Goal: Task Accomplishment & Management: Use online tool/utility

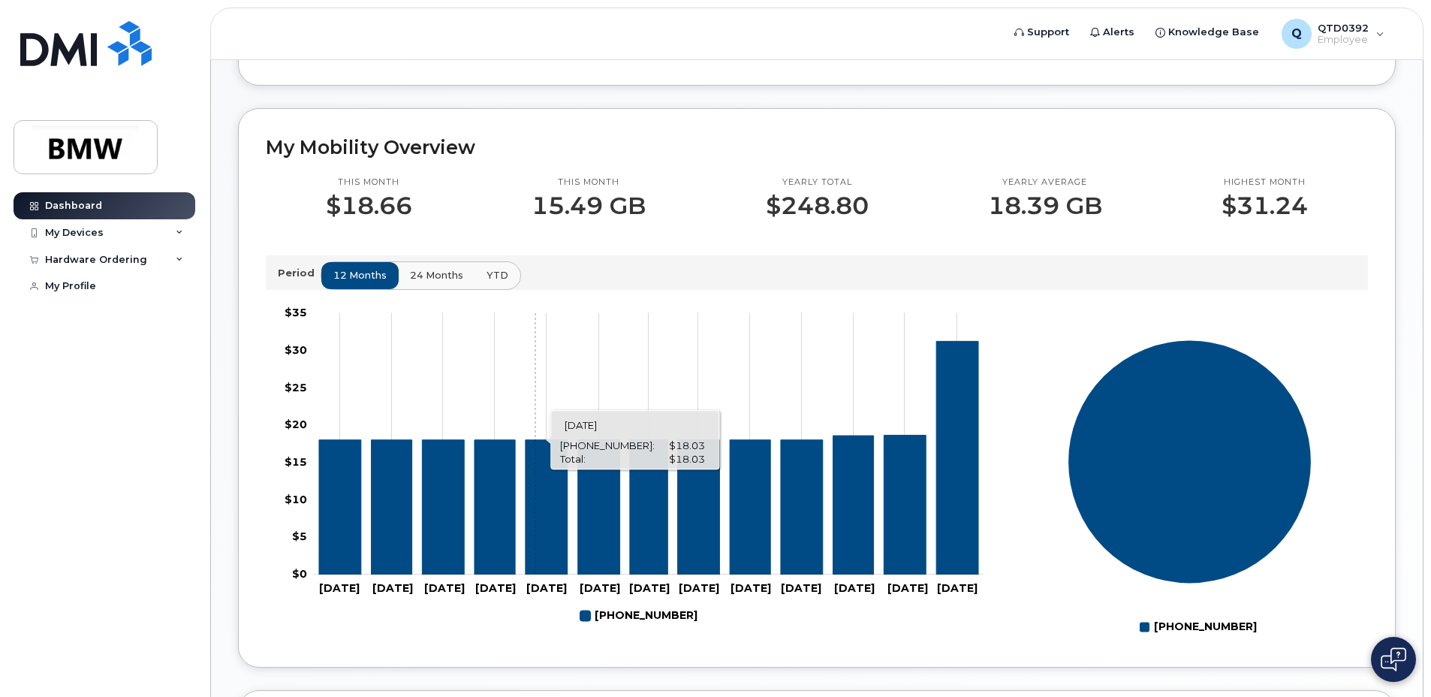
scroll to position [360, 0]
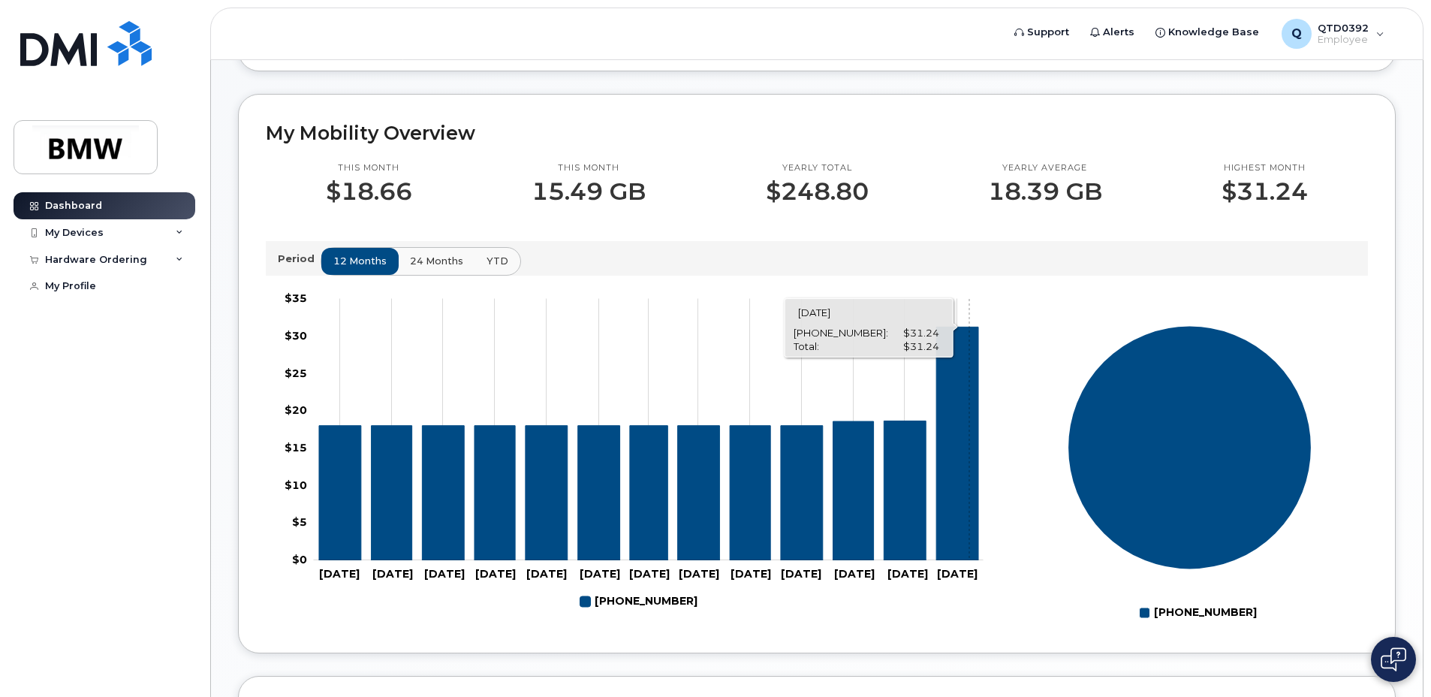
click at [969, 463] on icon "864-501-8197" at bounding box center [957, 443] width 42 height 233
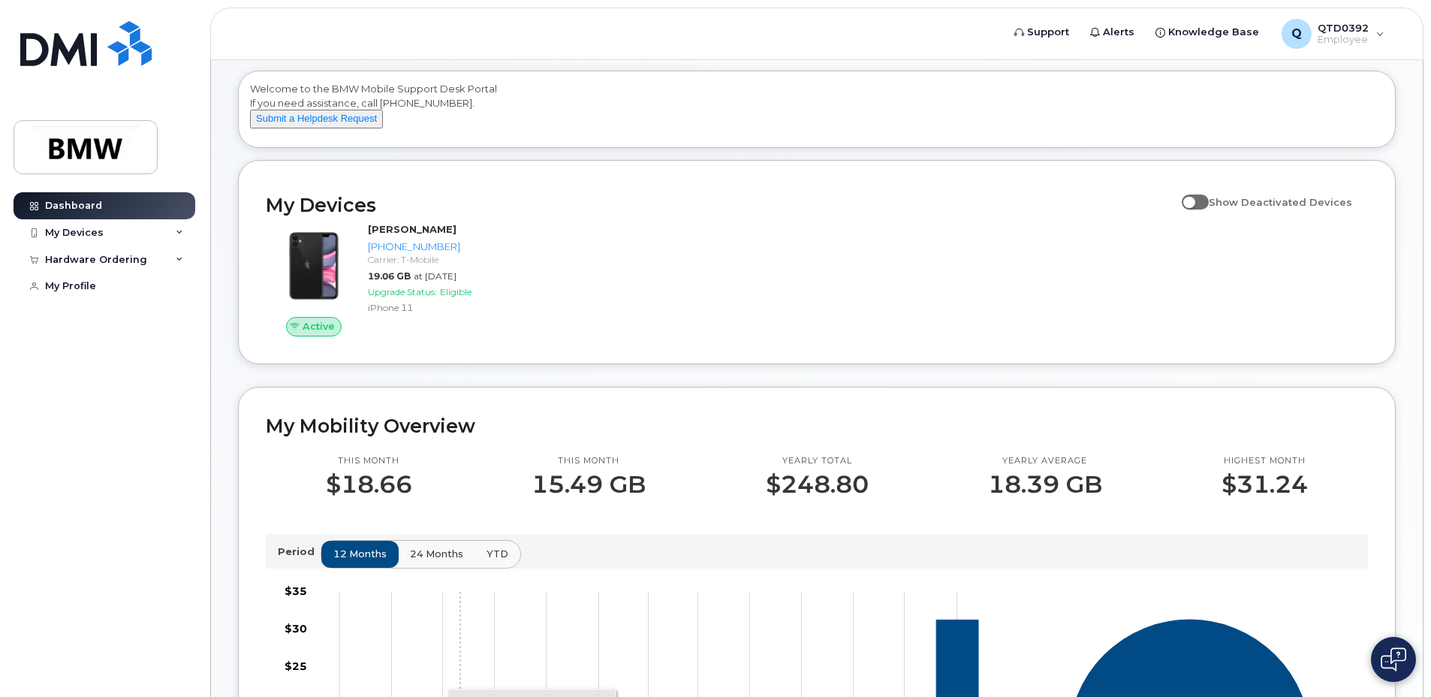
scroll to position [0, 0]
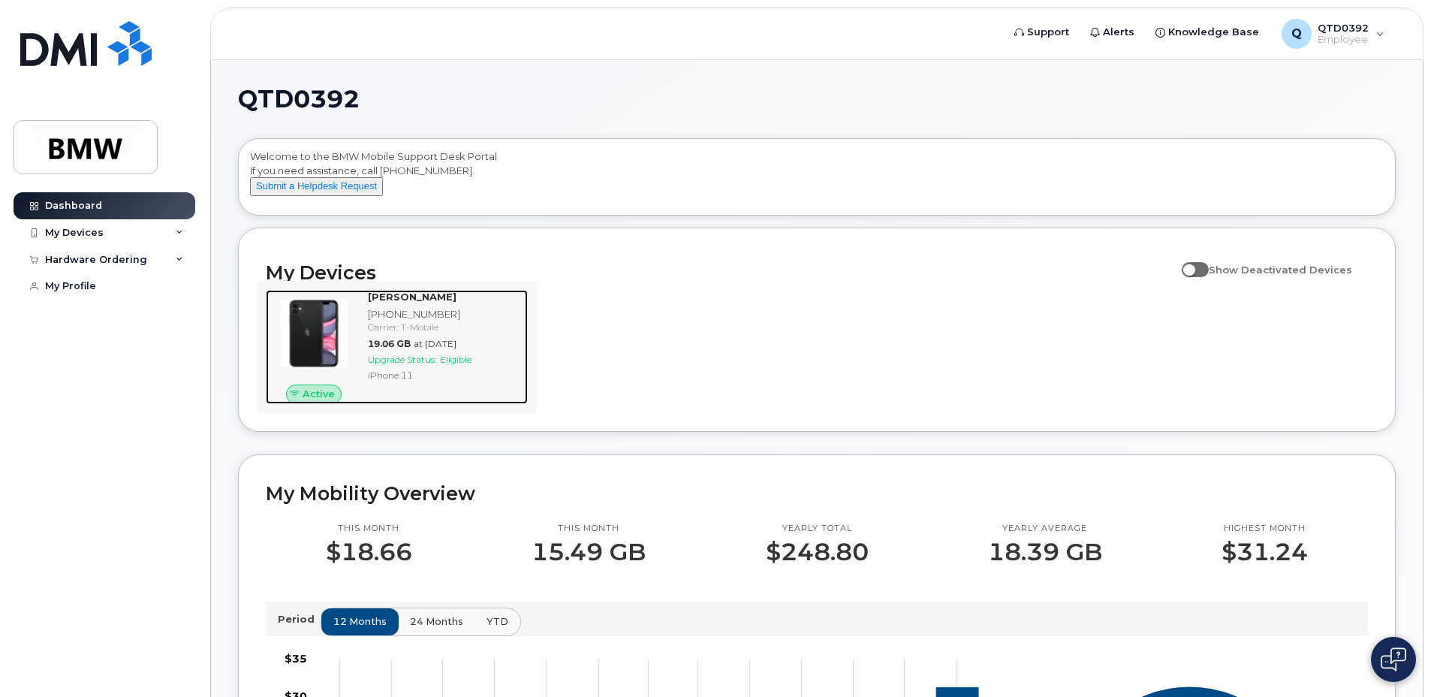
click at [453, 365] on span "Eligible" at bounding box center [456, 359] width 32 height 11
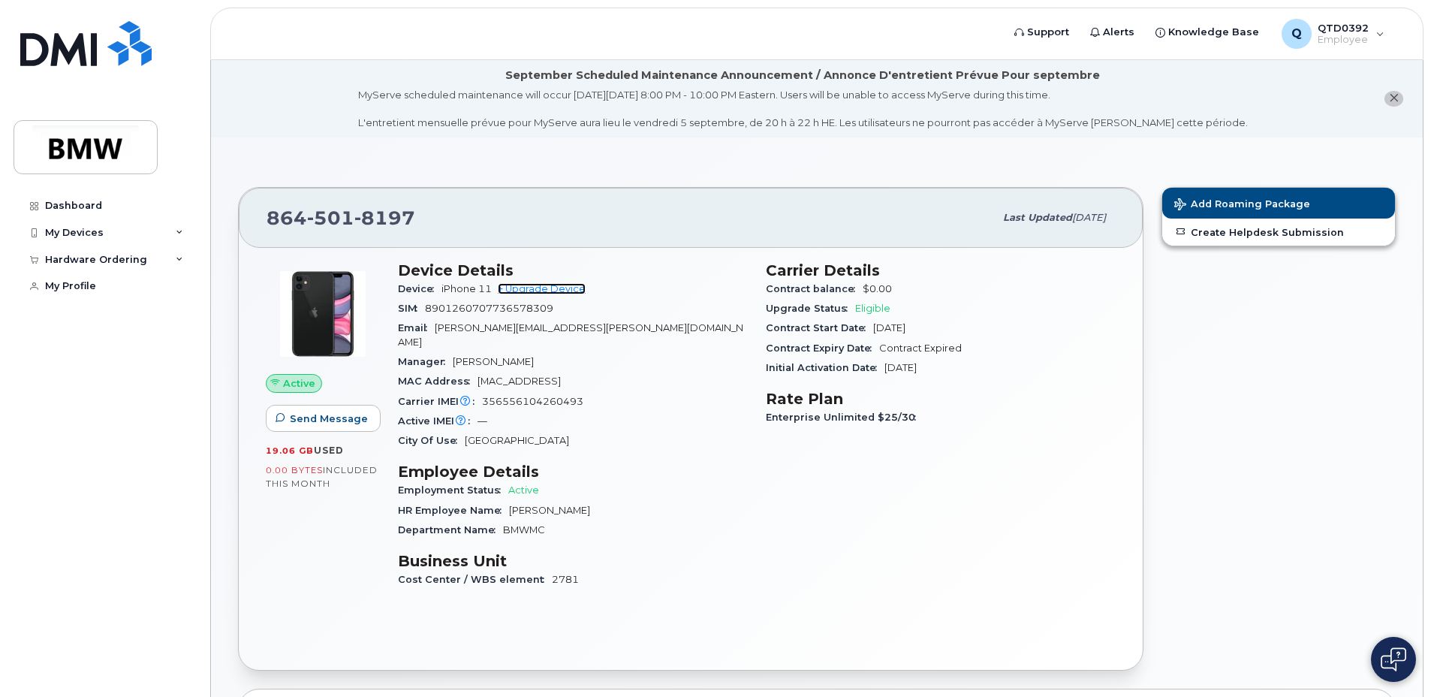
click at [545, 290] on link "+ Upgrade Device" at bounding box center [542, 288] width 88 height 11
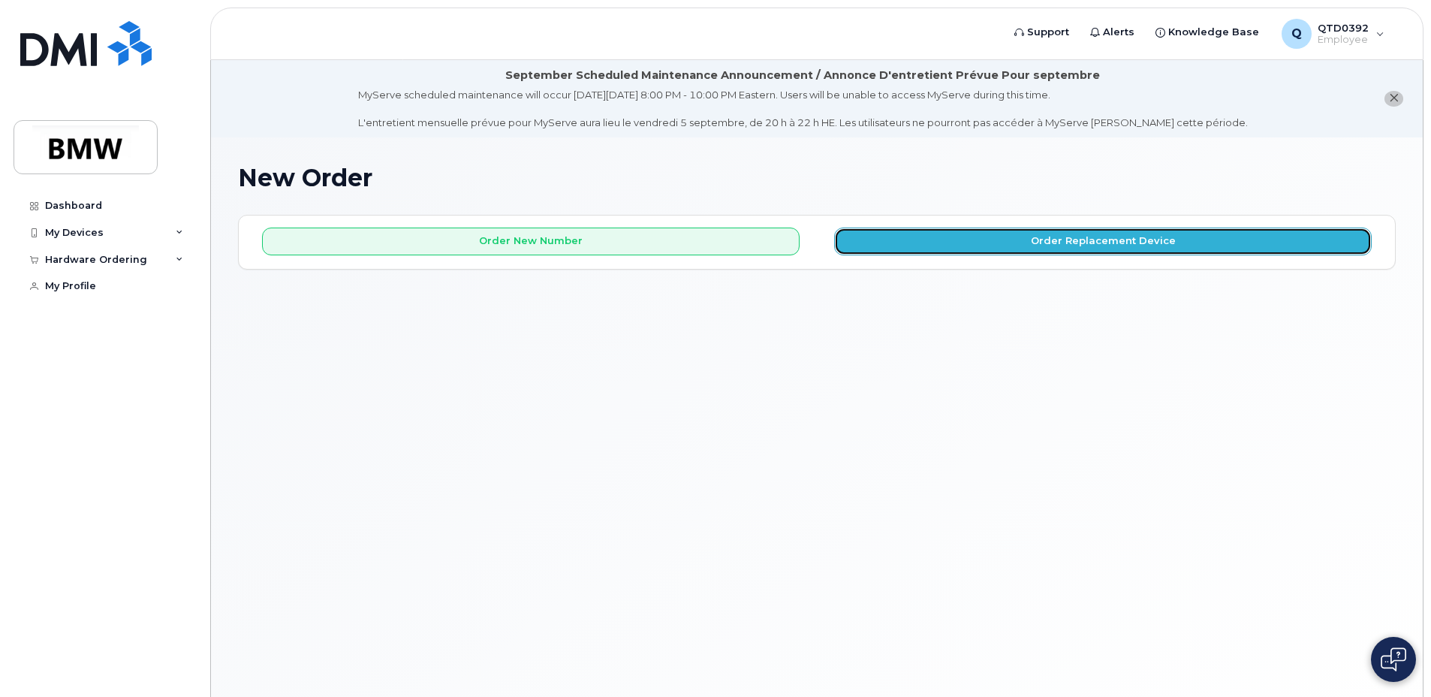
click at [1050, 238] on button "Order Replacement Device" at bounding box center [1103, 241] width 538 height 28
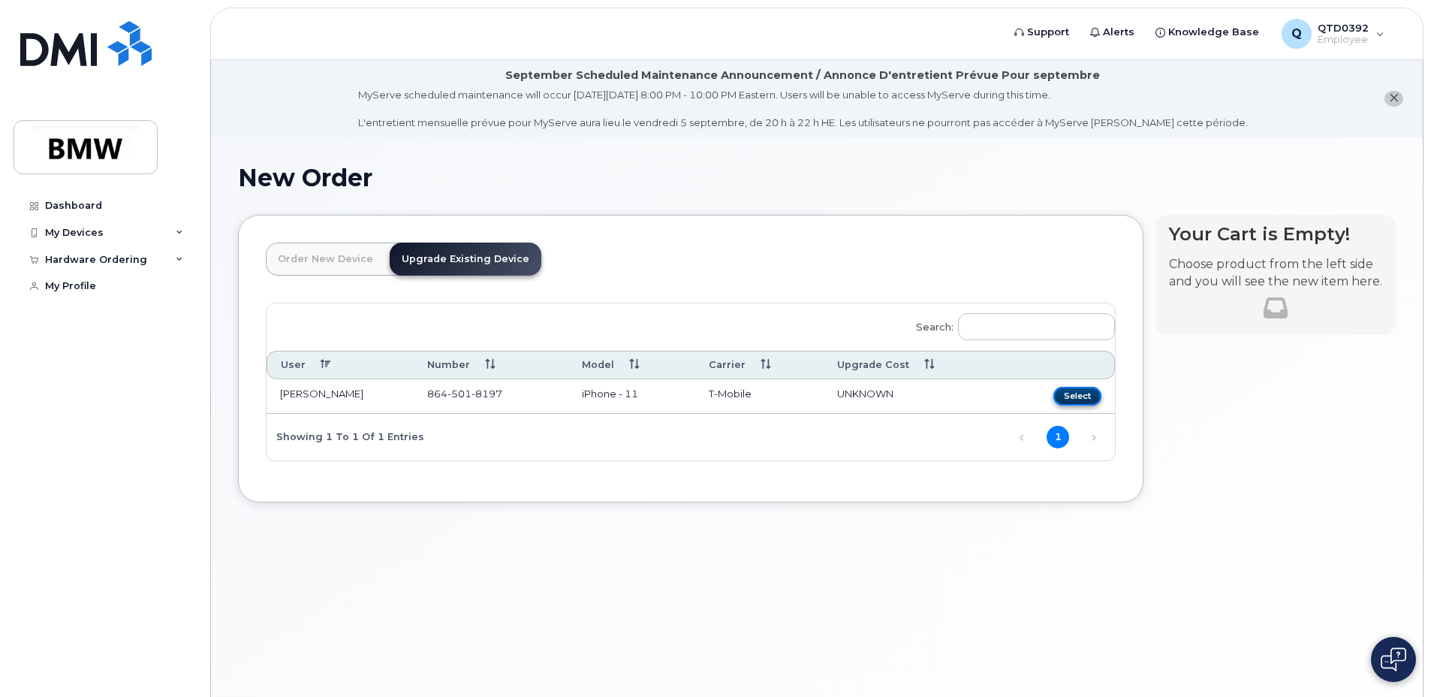
click at [1081, 396] on button "Select" at bounding box center [1077, 396] width 48 height 19
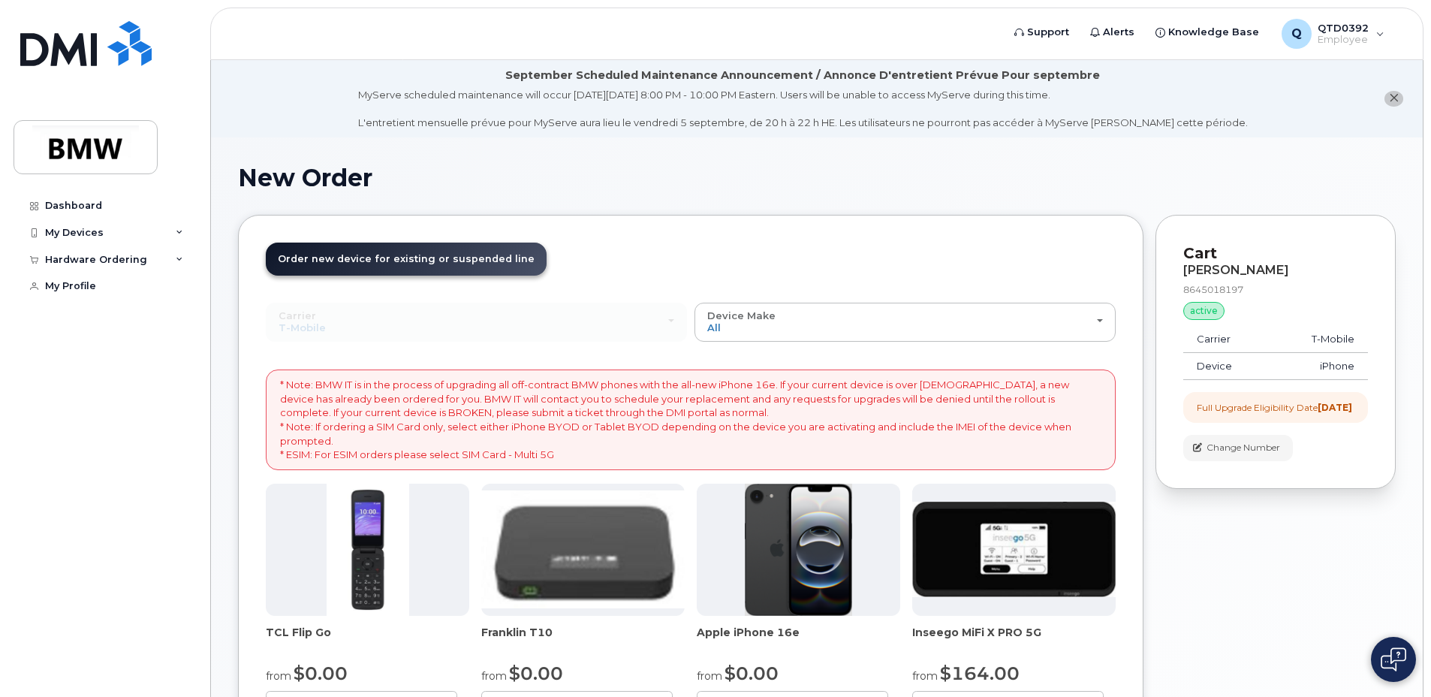
click at [545, 191] on div "New Order" at bounding box center [817, 189] width 1158 height 50
click at [66, 230] on div "My Devices" at bounding box center [74, 233] width 59 height 12
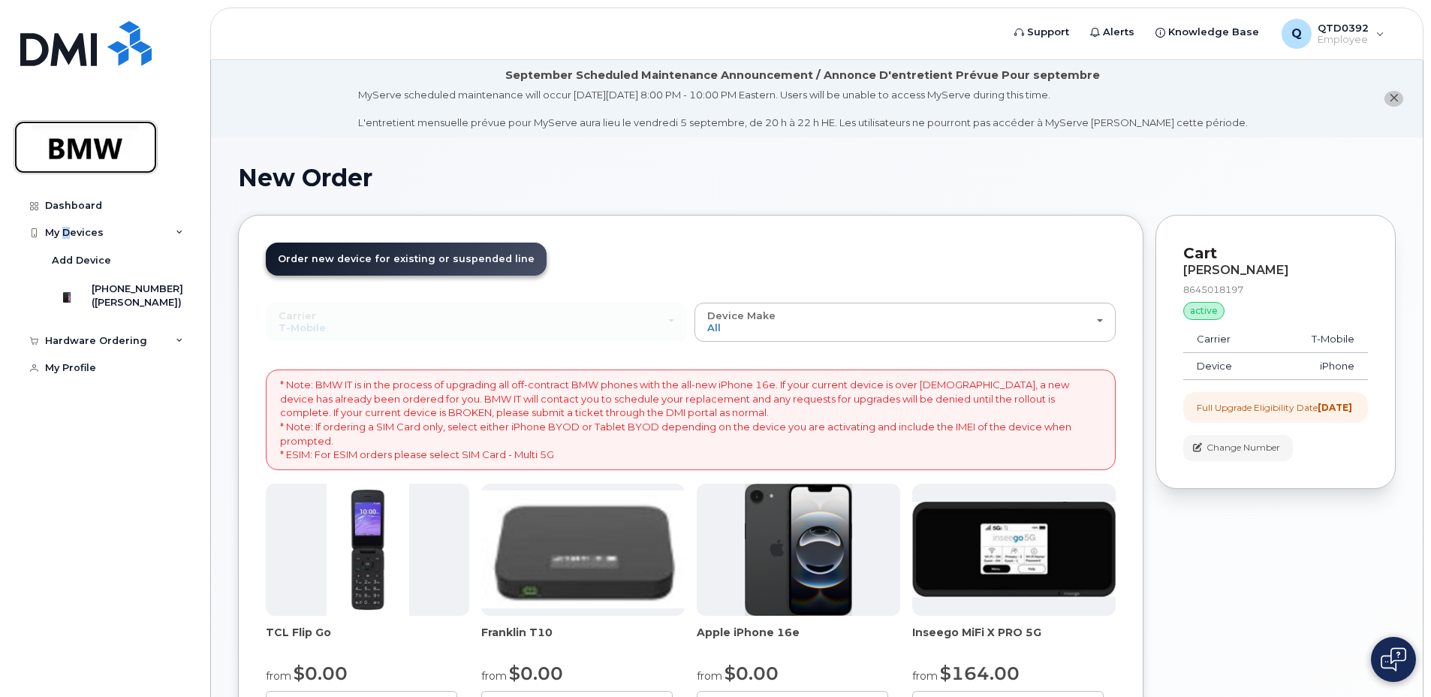
drag, startPoint x: 65, startPoint y: 230, endPoint x: 57, endPoint y: 152, distance: 78.5
click at [58, 152] on img at bounding box center [86, 147] width 116 height 44
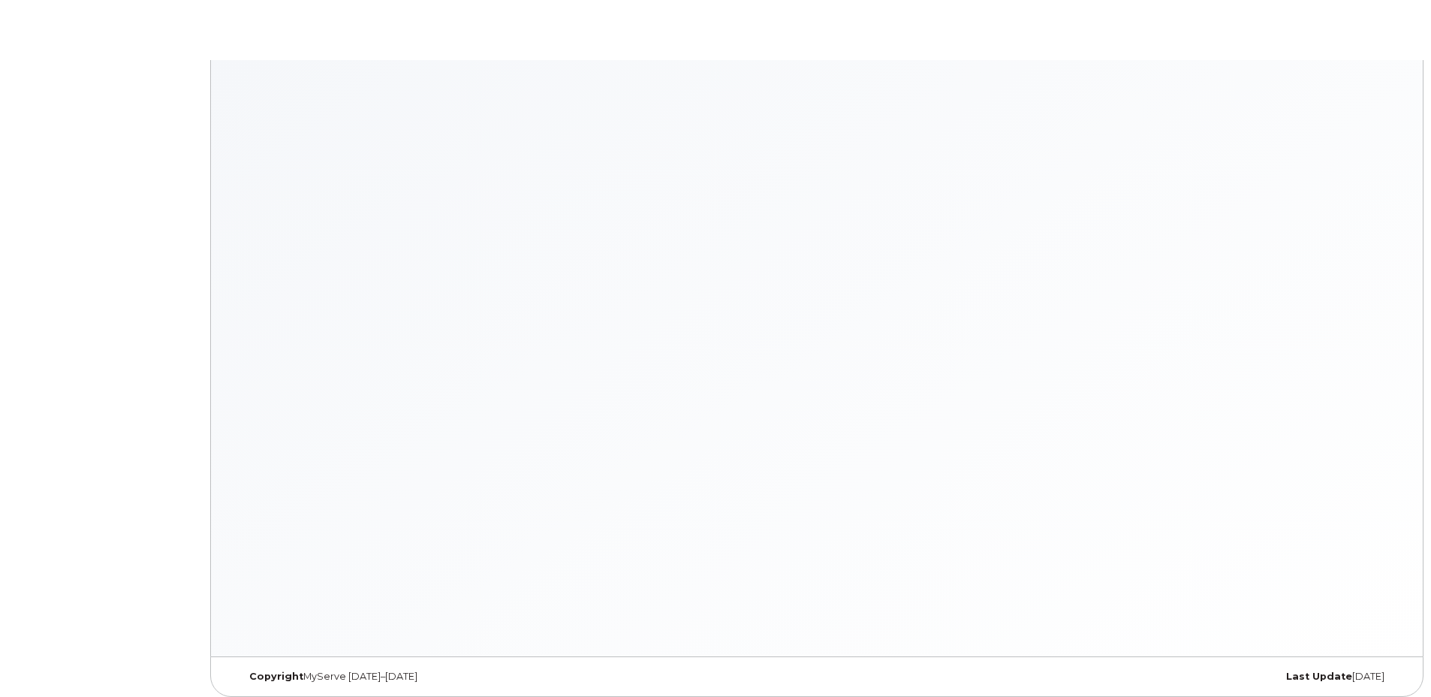
click at [71, 206] on body "× × Keyboard Shortcuts Help ? Show this modal Navigation G D Go to devices G I …" at bounding box center [715, 352] width 1431 height 704
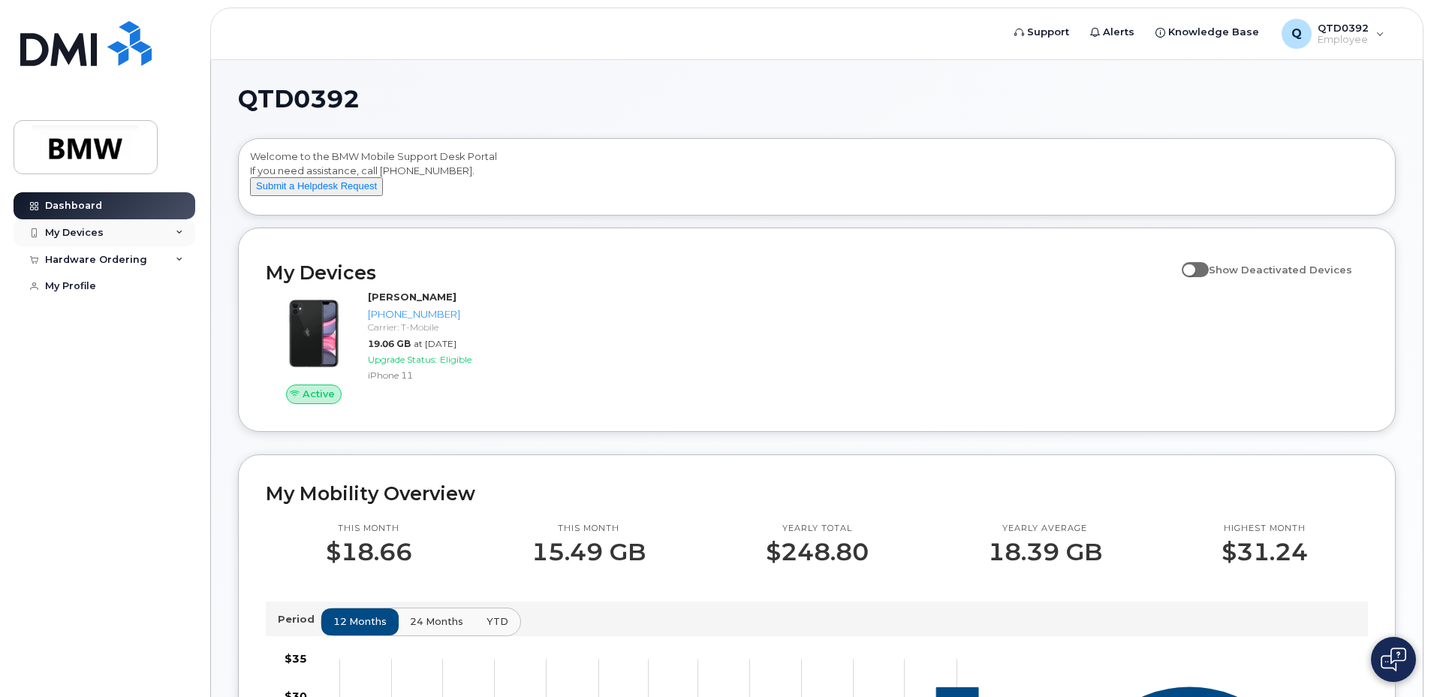
click at [98, 236] on div "My Devices" at bounding box center [74, 233] width 59 height 12
